Goal: Task Accomplishment & Management: Manage account settings

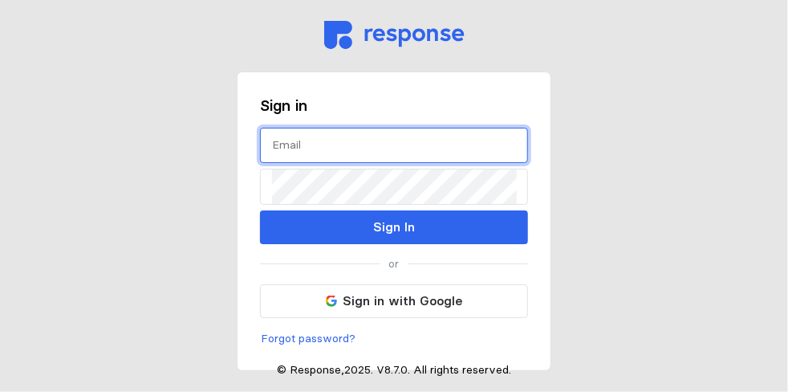
drag, startPoint x: 301, startPoint y: 144, endPoint x: 328, endPoint y: 157, distance: 29.4
click at [303, 147] on input "text" at bounding box center [394, 145] width 244 height 35
type input "cathy.cowden@caddosheriff.org"
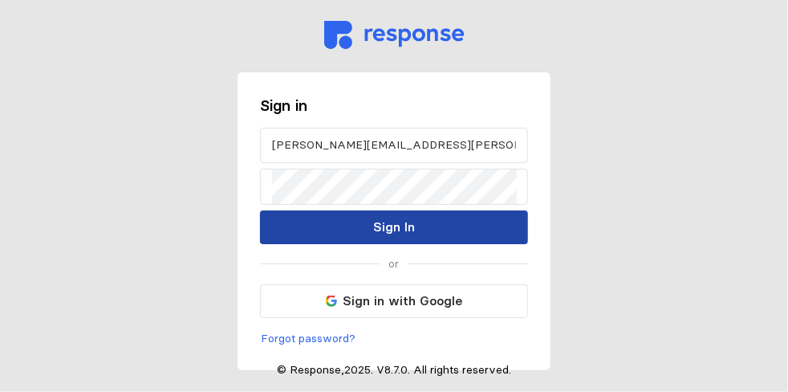
click at [385, 228] on p "Sign In" at bounding box center [394, 227] width 42 height 20
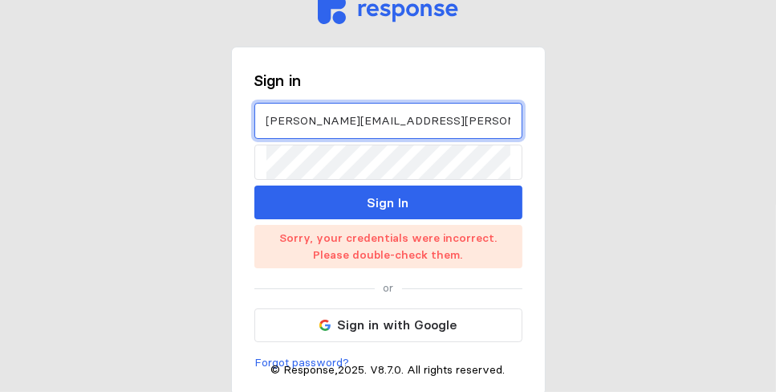
click at [441, 130] on input "[PERSON_NAME][EMAIL_ADDRESS][PERSON_NAME][DOMAIN_NAME]" at bounding box center [389, 121] width 244 height 35
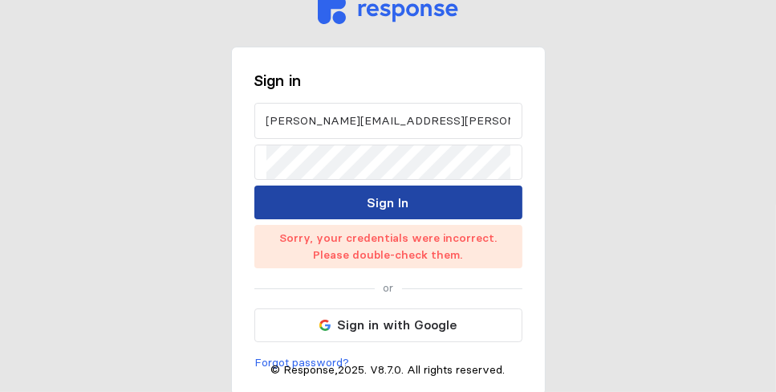
click at [385, 206] on p "Sign In" at bounding box center [389, 203] width 42 height 20
click at [368, 198] on p "Sign In" at bounding box center [389, 203] width 42 height 20
click at [371, 202] on p "Sign In" at bounding box center [389, 203] width 42 height 20
click at [370, 202] on p "Sign In" at bounding box center [389, 203] width 42 height 20
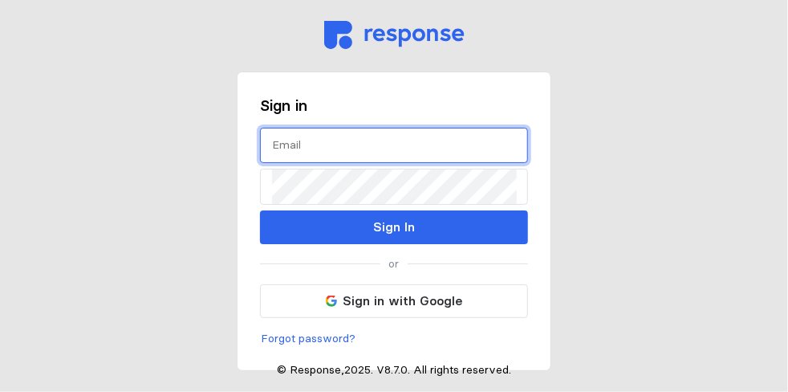
click at [295, 145] on input "text" at bounding box center [394, 145] width 244 height 35
type input "[PERSON_NAME][EMAIL_ADDRESS][PERSON_NAME][DOMAIN_NAME]"
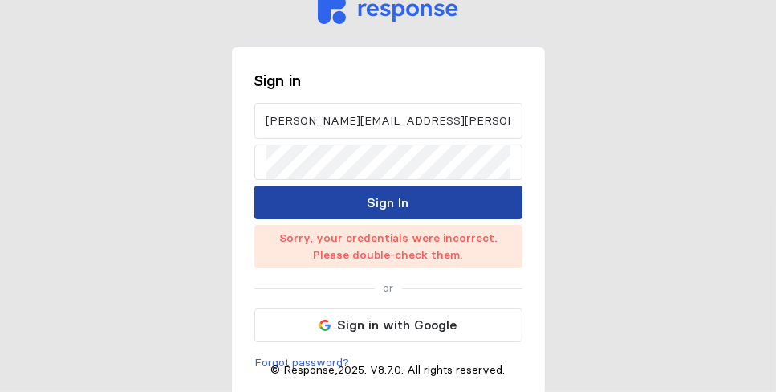
click at [323, 202] on button "Sign In" at bounding box center [388, 202] width 268 height 34
click at [323, 201] on button "Sign In" at bounding box center [388, 202] width 268 height 34
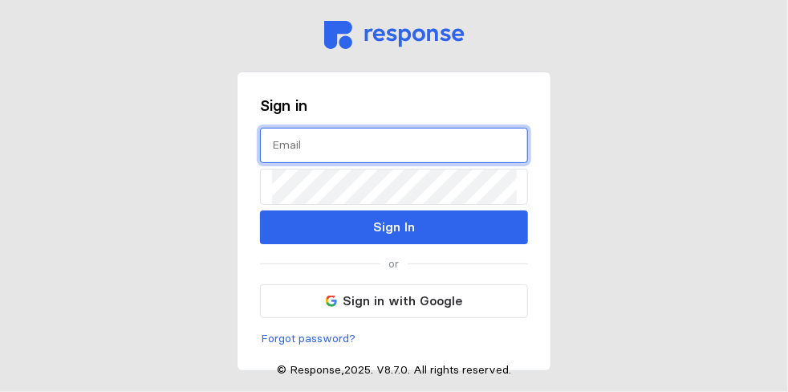
drag, startPoint x: 291, startPoint y: 152, endPoint x: 295, endPoint y: 161, distance: 10.1
click at [295, 160] on input "text" at bounding box center [394, 145] width 244 height 35
type input "[PERSON_NAME][EMAIL_ADDRESS][PERSON_NAME][DOMAIN_NAME]"
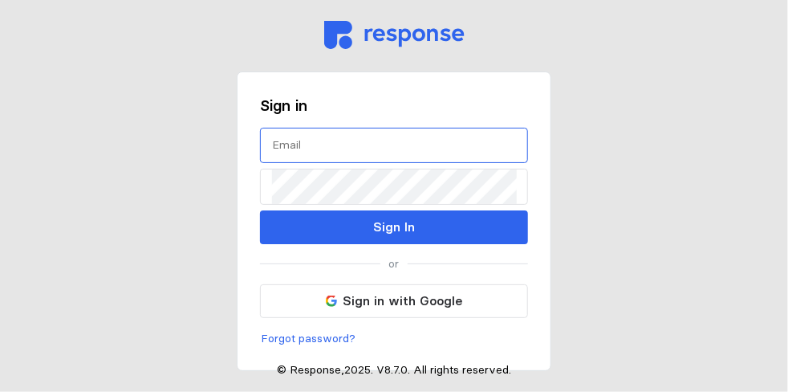
drag, startPoint x: 305, startPoint y: 157, endPoint x: 318, endPoint y: 149, distance: 15.1
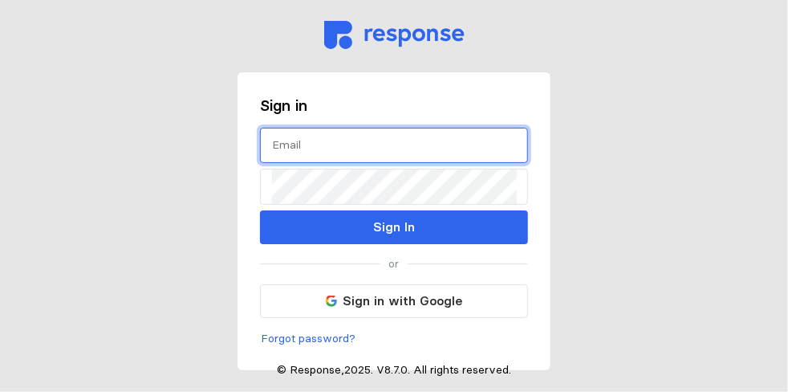
click at [302, 143] on input "text" at bounding box center [394, 145] width 244 height 35
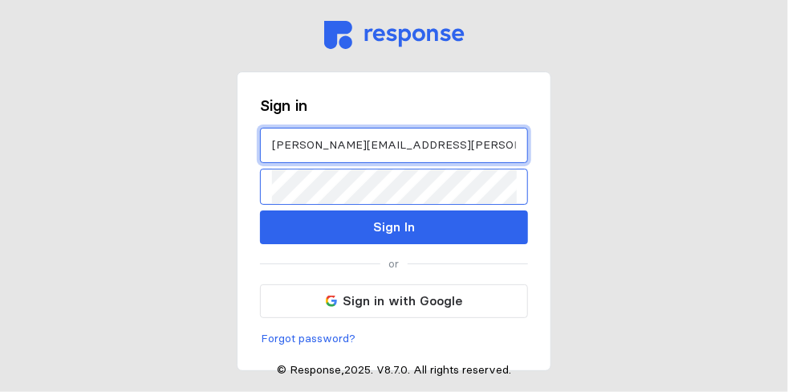
type input "[PERSON_NAME][EMAIL_ADDRESS][PERSON_NAME][DOMAIN_NAME]"
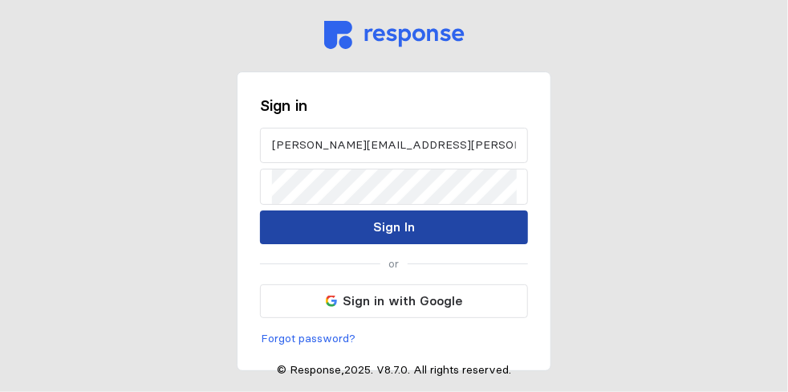
click at [364, 224] on button "Sign In" at bounding box center [394, 227] width 268 height 34
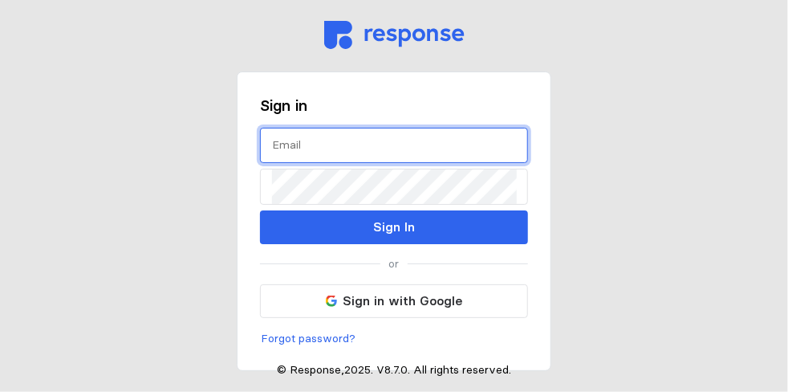
click at [286, 149] on input "text" at bounding box center [394, 145] width 244 height 35
type input "[PERSON_NAME][EMAIL_ADDRESS][PERSON_NAME][DOMAIN_NAME]"
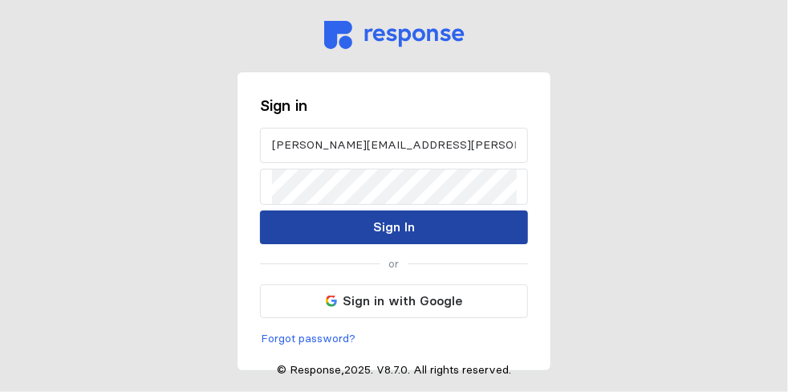
click at [409, 229] on p "Sign In" at bounding box center [394, 227] width 42 height 20
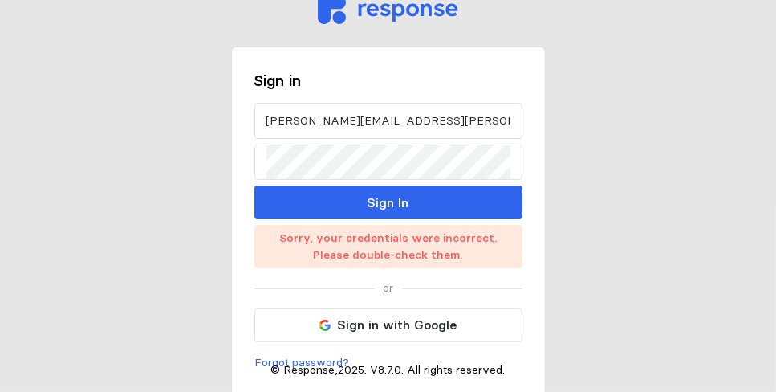
scroll to position [3, 0]
